Goal: Information Seeking & Learning: Learn about a topic

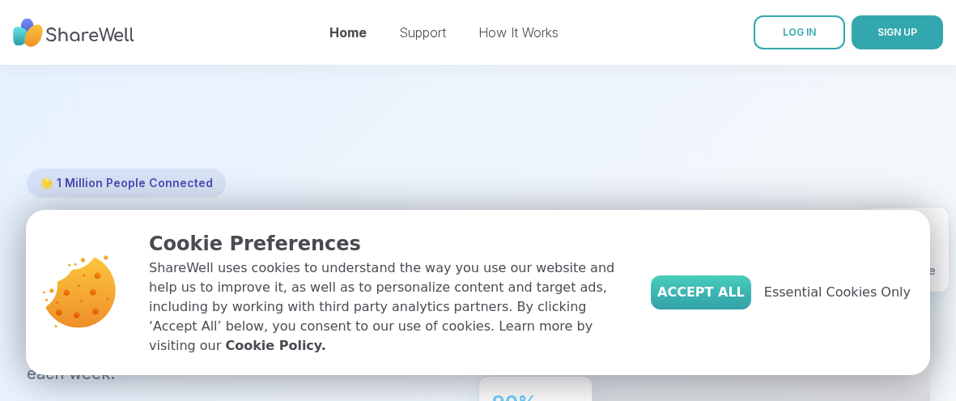
click at [724, 290] on button "Accept All" at bounding box center [701, 292] width 100 height 34
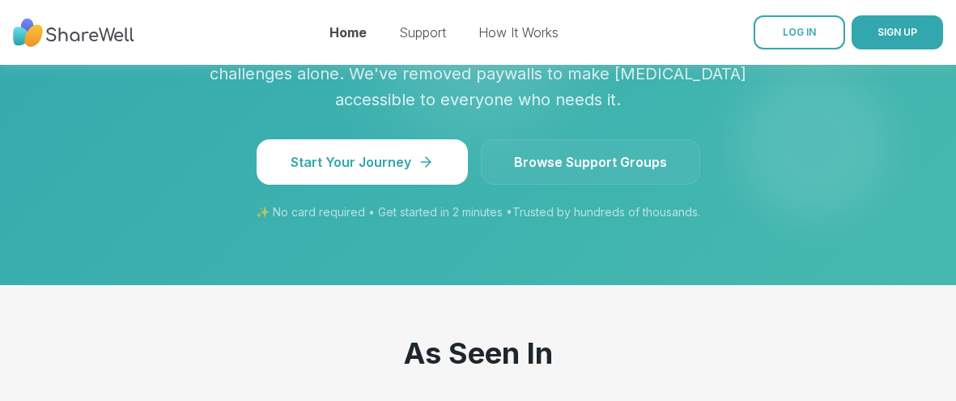
scroll to position [1551, 0]
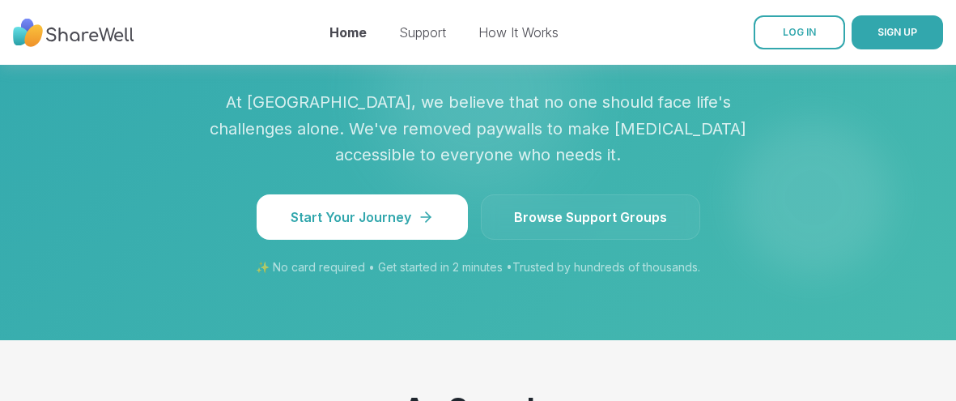
click at [602, 207] on span "Browse Support Groups" at bounding box center [590, 216] width 153 height 19
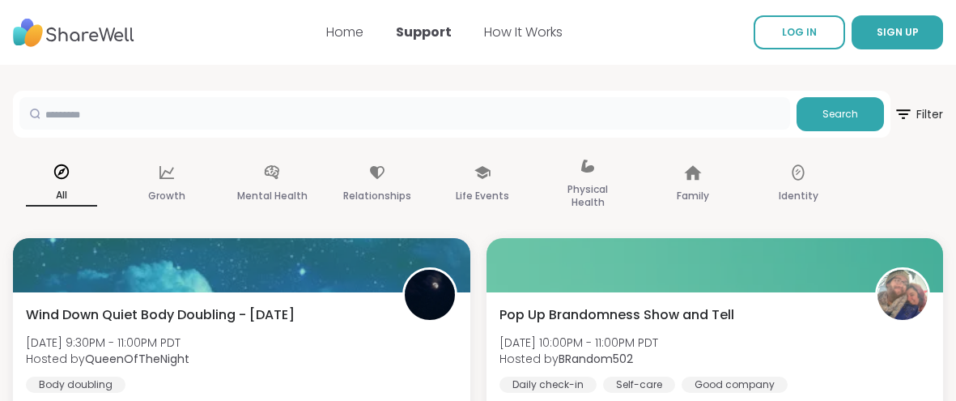
click at [715, 116] on input "text" at bounding box center [404, 113] width 771 height 32
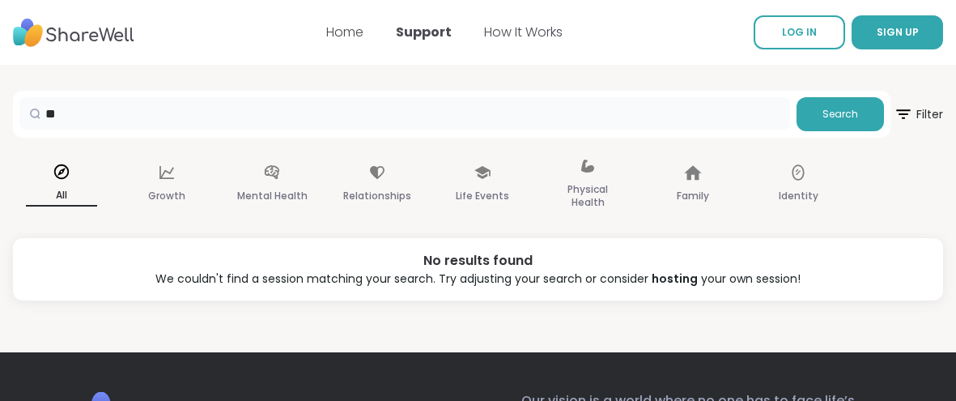
type input "*"
type input "**********"
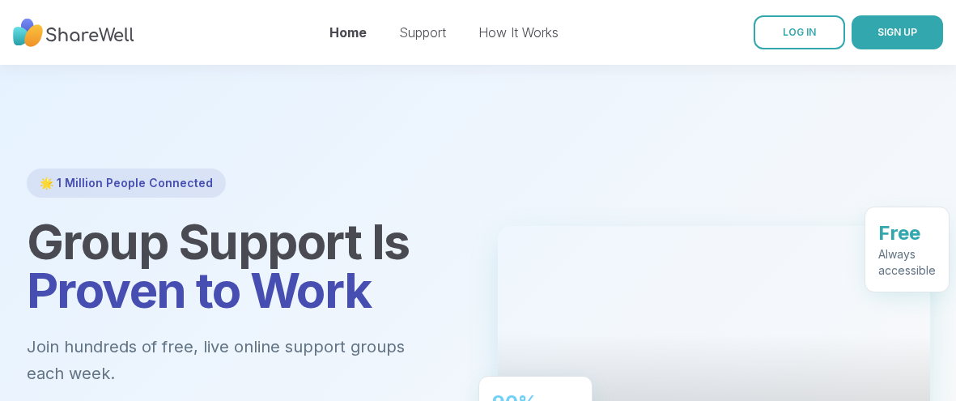
scroll to position [5, 0]
